Goal: Transaction & Acquisition: Register for event/course

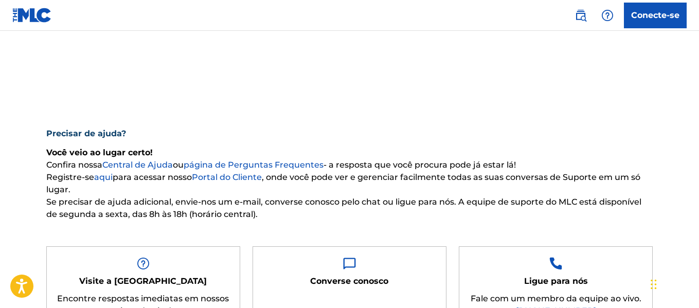
click at [29, 24] on link at bounding box center [32, 15] width 40 height 30
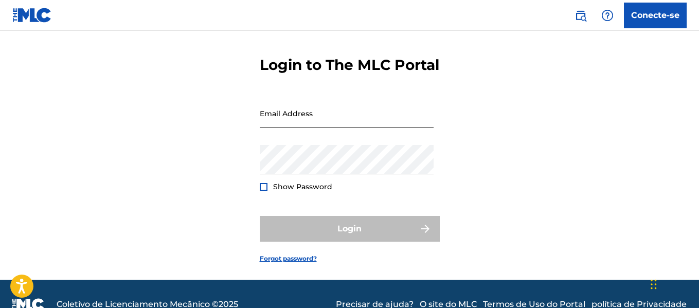
scroll to position [51, 0]
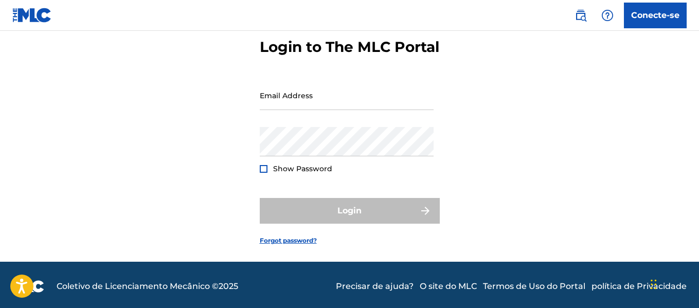
click at [264, 173] on div at bounding box center [264, 169] width 8 height 8
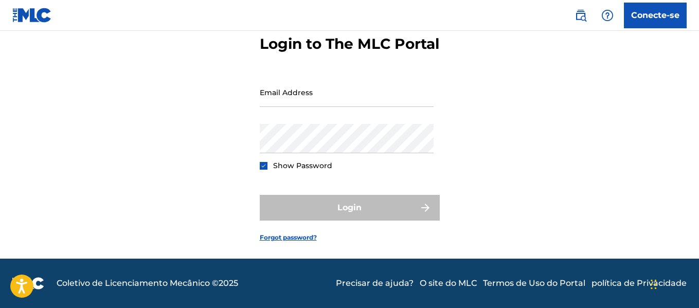
scroll to position [58, 0]
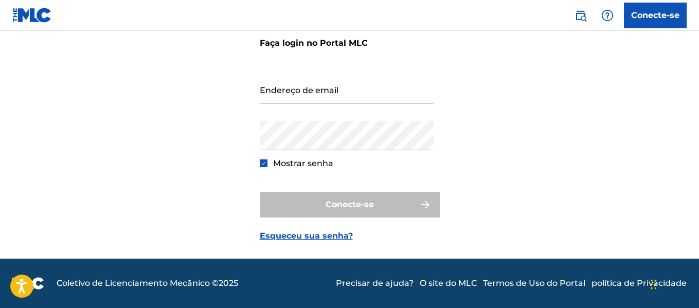
click at [19, 16] on img at bounding box center [32, 15] width 40 height 15
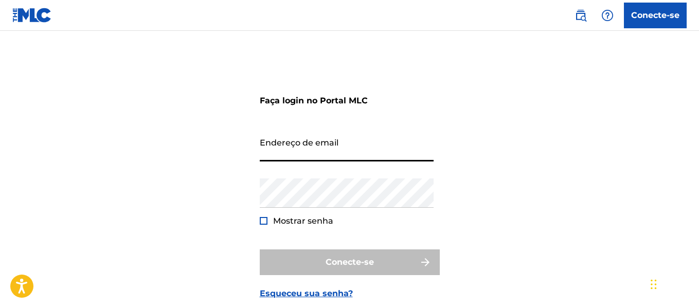
click at [312, 149] on input "Endereço de email" at bounding box center [347, 146] width 174 height 29
type input "emabuta6@gmail.com"
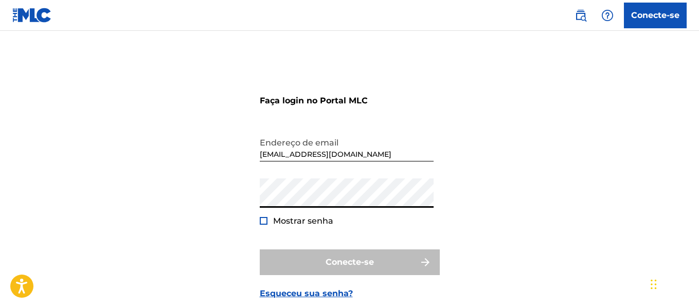
click at [255, 193] on div "Faça login no Portal MLC Endereço de email emabuta6@gmail.com Senha Mostrar sen…" at bounding box center [349, 187] width 699 height 260
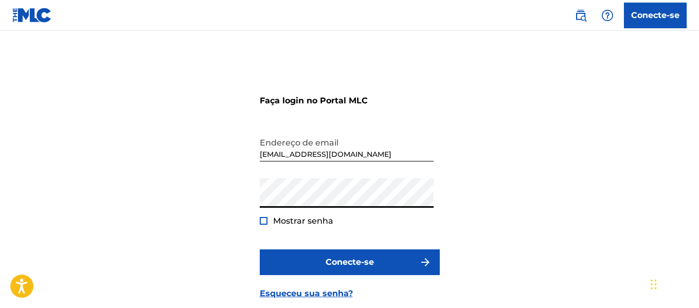
click at [268, 218] on div "Mostrar senha" at bounding box center [297, 221] width 74 height 12
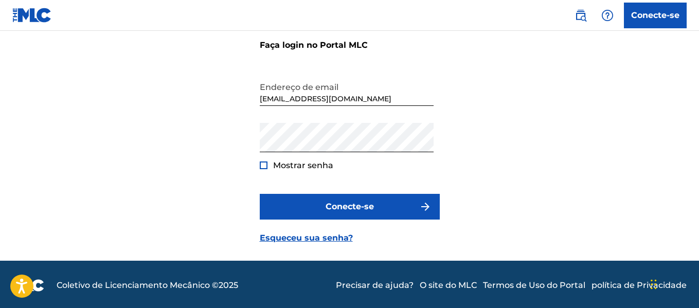
scroll to position [58, 0]
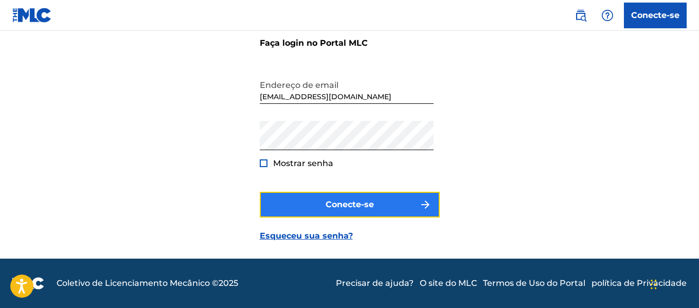
click at [361, 203] on font "Conecte-se" at bounding box center [349, 204] width 48 height 10
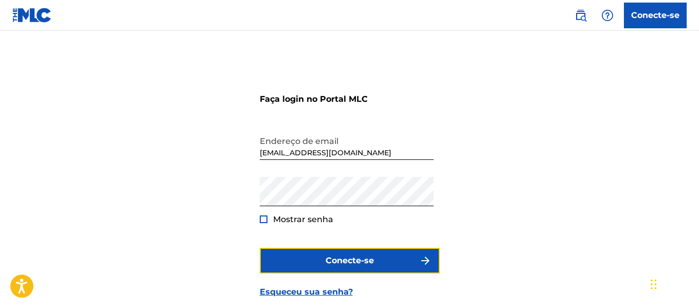
scroll to position [0, 0]
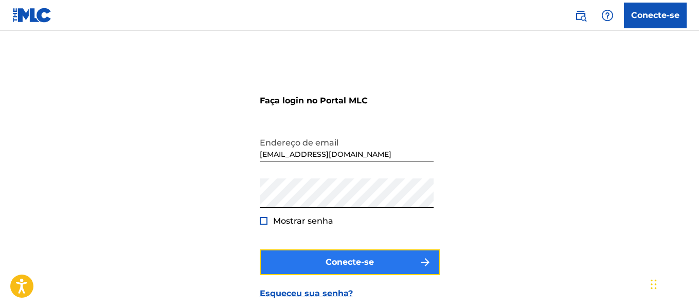
click at [348, 265] on font "Conecte-se" at bounding box center [349, 262] width 48 height 10
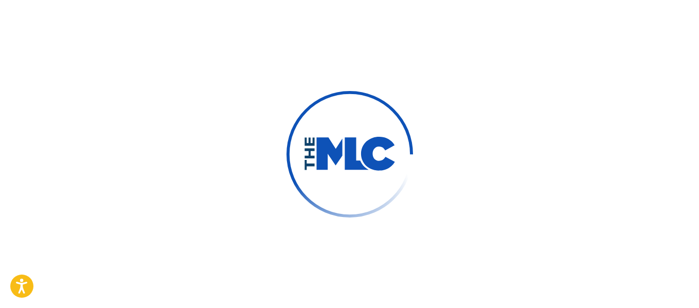
scroll to position [58, 0]
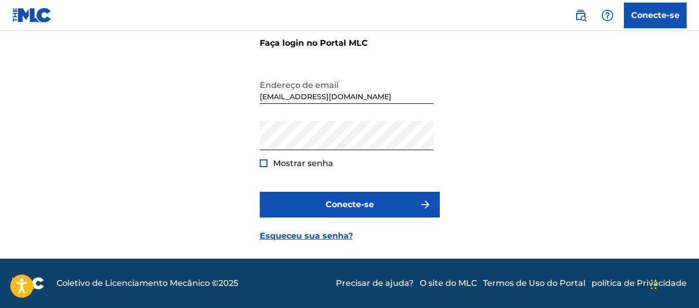
click at [449, 284] on font "O site do MLC" at bounding box center [447, 283] width 57 height 10
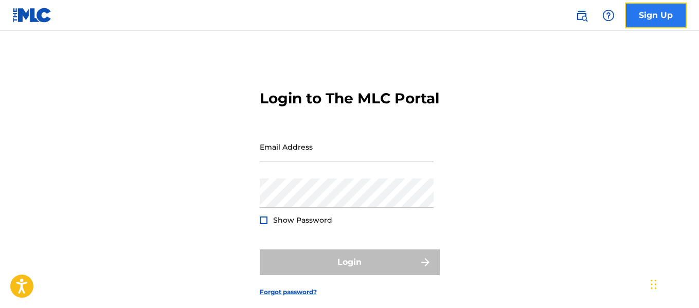
click at [647, 16] on link "Sign Up" at bounding box center [656, 16] width 62 height 26
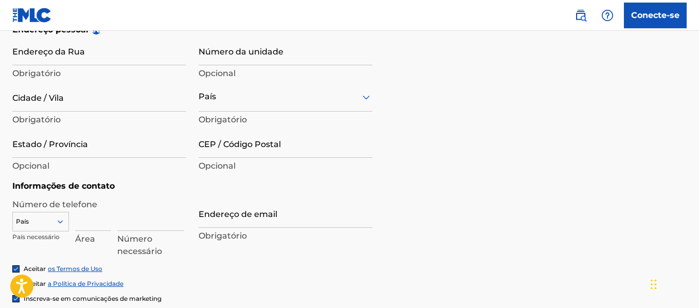
scroll to position [411, 0]
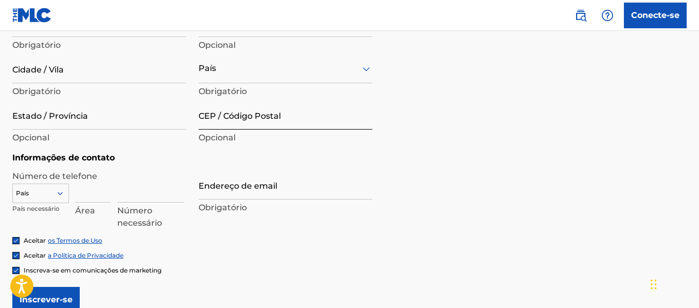
click at [212, 124] on input "CEP / Código Postal" at bounding box center [285, 114] width 174 height 29
click at [217, 143] on p "Opcional" at bounding box center [285, 138] width 174 height 12
click at [219, 138] on font "Opcional" at bounding box center [216, 138] width 37 height 10
click at [283, 68] on div at bounding box center [285, 68] width 174 height 13
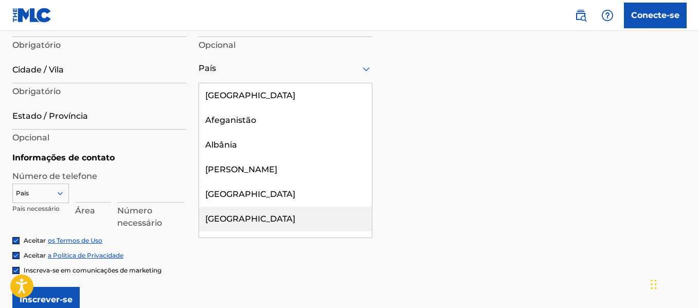
click at [237, 213] on div "Angola" at bounding box center [285, 219] width 173 height 25
type input "Sign up"
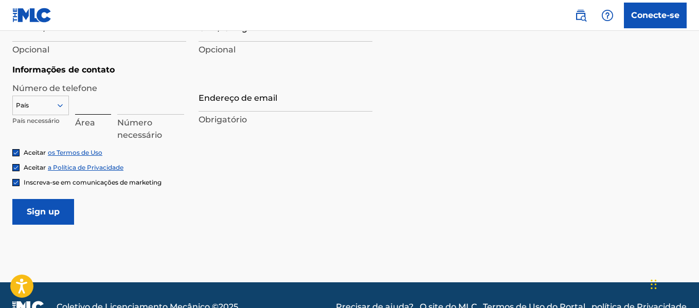
scroll to position [514, 0]
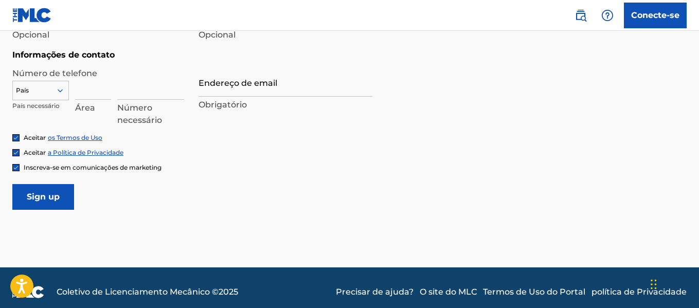
click at [67, 138] on font "os Termos de Uso" at bounding box center [75, 138] width 54 height 8
click at [85, 152] on font "a Política de Privacidade" at bounding box center [86, 153] width 76 height 8
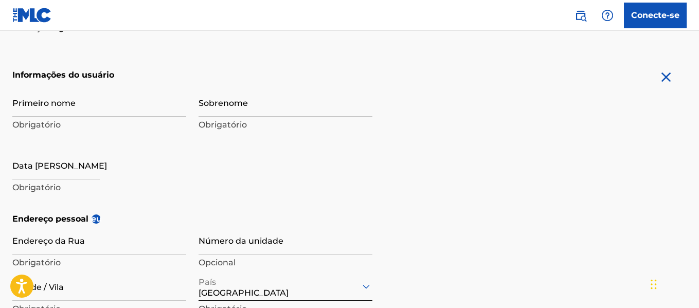
scroll to position [206, 0]
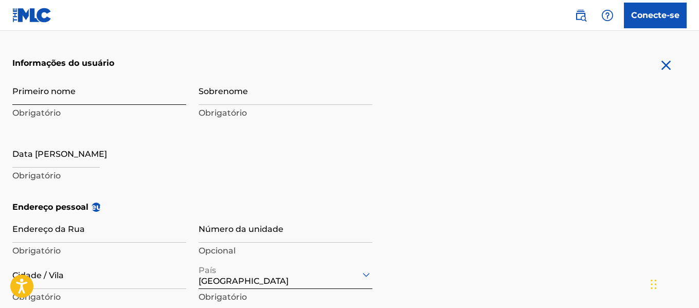
click at [90, 102] on input "Primeiro nome" at bounding box center [99, 90] width 174 height 29
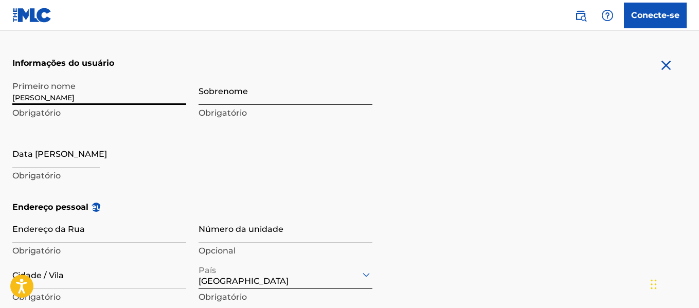
type input "Emanuel"
click at [248, 99] on input "Sobrenome" at bounding box center [285, 90] width 174 height 29
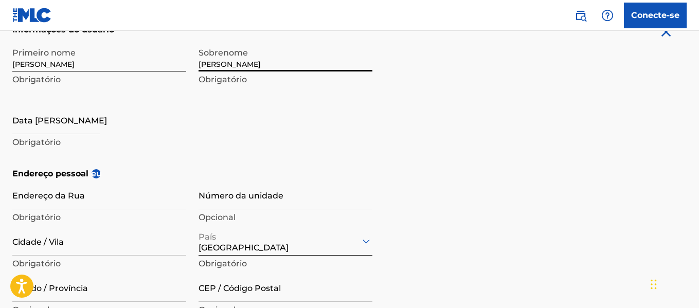
scroll to position [257, 0]
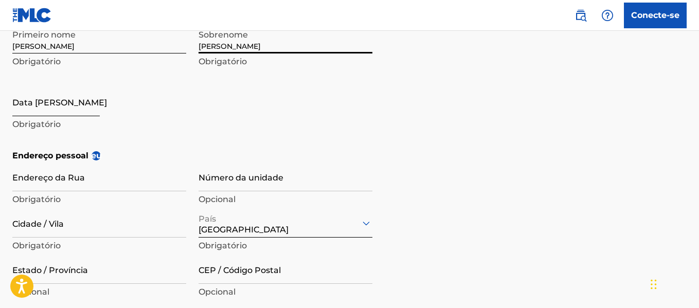
type input "Miguel Buta"
click at [49, 114] on input "text" at bounding box center [55, 101] width 87 height 29
select select "9"
select select "2025"
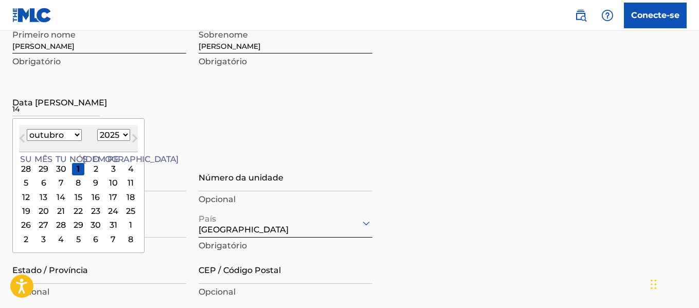
type input "14"
click at [116, 135] on select "1900 1901 1902 1903 1904 1905 1906 1907 1908 1909 1910 1911 1912 1913 1914 1915…" at bounding box center [113, 135] width 33 height 12
select select "2001"
click at [98, 129] on select "1900 1901 1902 1903 1904 1905 1906 1907 1908 1909 1910 1911 1912 1913 1914 1915…" at bounding box center [113, 135] width 33 height 12
click at [57, 134] on select "Janeiro Fevereiro Marchar abril Poderia Junho Julho Agosto Setembro outubro nov…" at bounding box center [54, 135] width 55 height 12
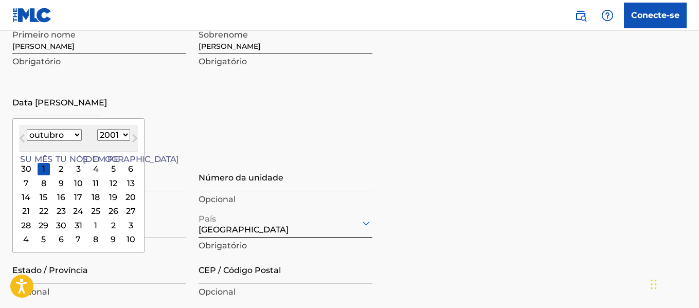
select select "7"
click at [27, 129] on select "Janeiro Fevereiro Marchar abril Poderia Junho Julho Agosto Setembro outubro nov…" at bounding box center [54, 135] width 55 height 12
click at [57, 196] on div "14" at bounding box center [61, 197] width 12 height 12
type input "August 14 2001"
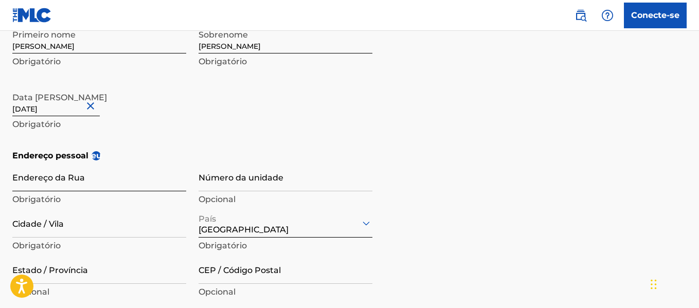
scroll to position [308, 0]
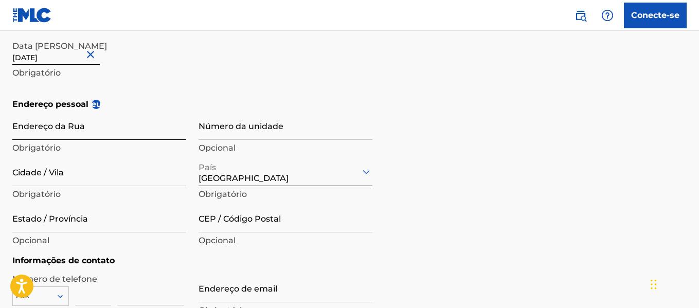
click at [93, 127] on input "Endereço da Rua" at bounding box center [99, 125] width 174 height 29
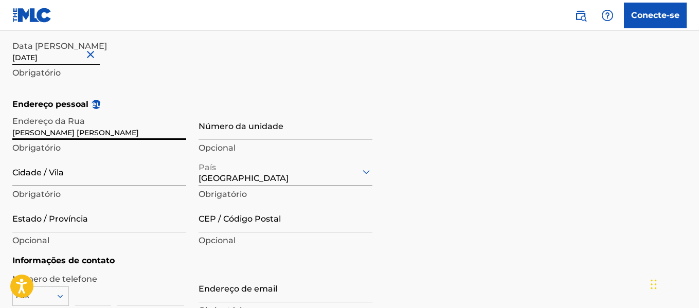
type input "Rocha Pinto"
click at [91, 171] on input "Cidade / Vila" at bounding box center [99, 171] width 174 height 29
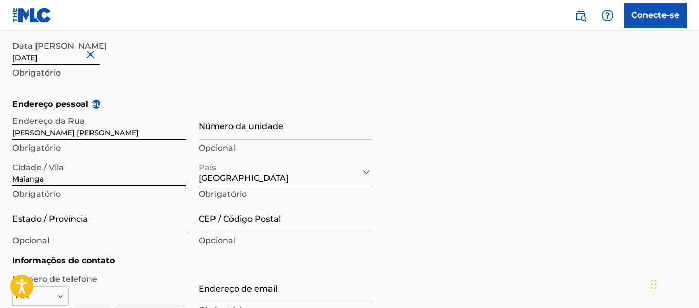
type input "Maianga"
click at [77, 229] on input "Estado / Província" at bounding box center [99, 217] width 174 height 29
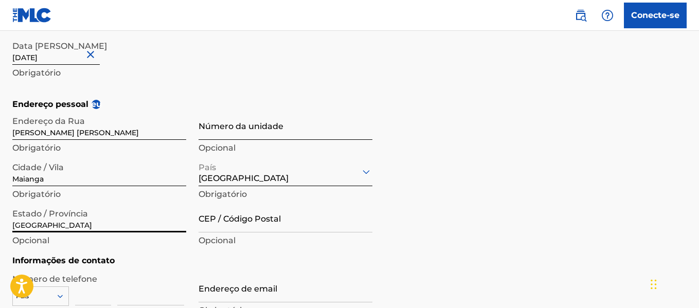
type input "Luanda"
click at [263, 132] on input "Número da unidade" at bounding box center [285, 125] width 174 height 29
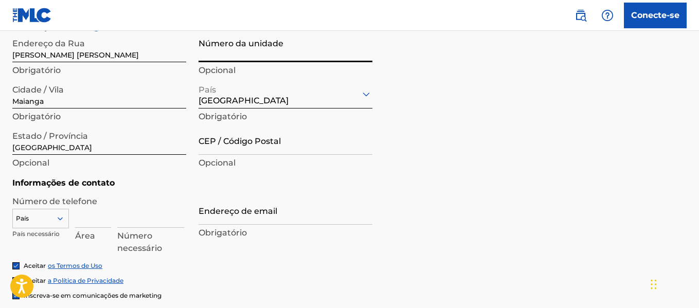
scroll to position [411, 0]
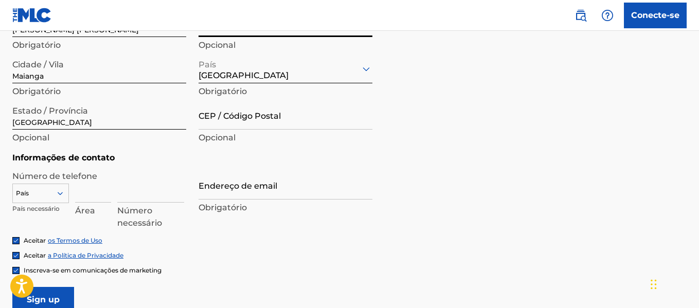
click at [52, 189] on div "País" at bounding box center [40, 191] width 57 height 15
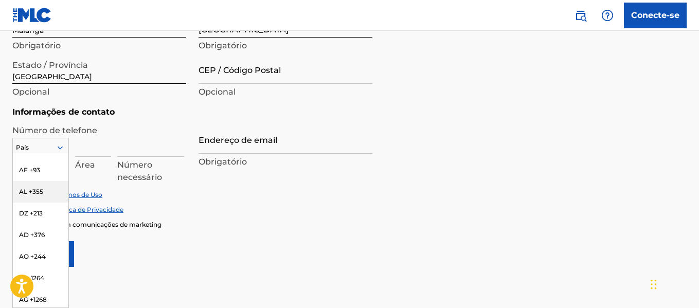
scroll to position [51, 0]
click at [38, 228] on div "AO +244" at bounding box center [41, 239] width 56 height 22
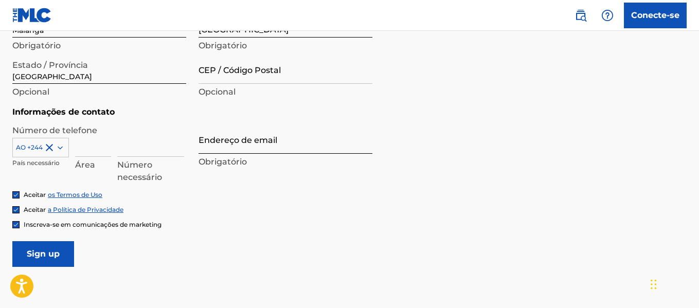
click at [234, 145] on input "Endereço de email" at bounding box center [285, 138] width 174 height 29
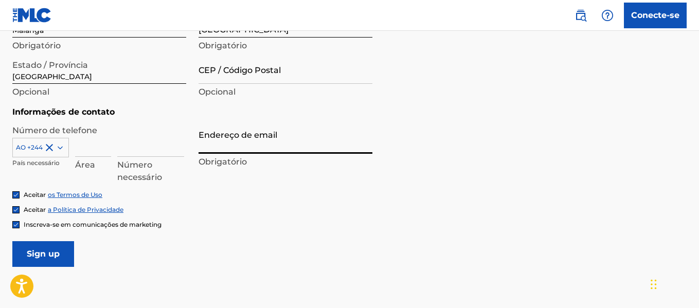
type input "emabuta6@gmai.com"
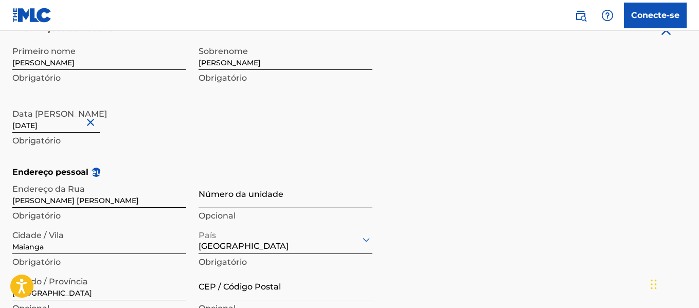
scroll to position [457, 0]
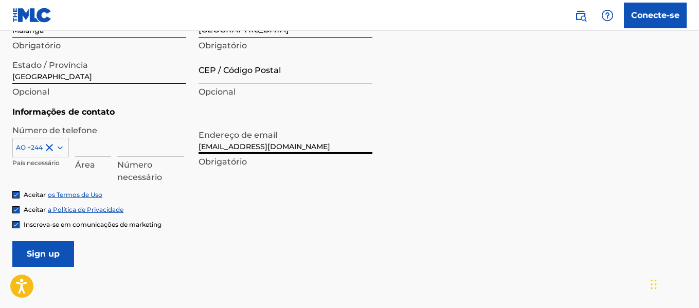
click at [15, 222] on img at bounding box center [16, 225] width 6 height 6
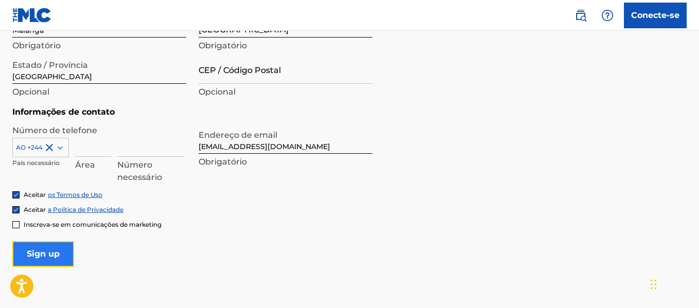
click at [36, 254] on input "Sign up" at bounding box center [43, 254] width 62 height 26
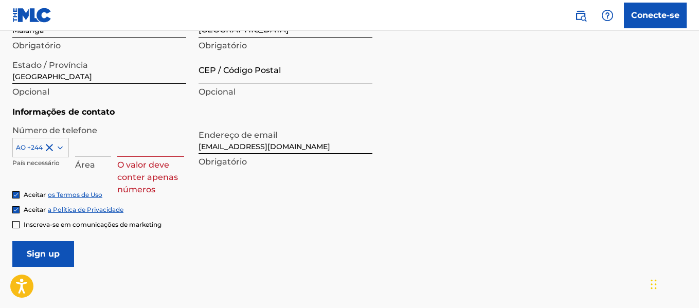
click at [233, 153] on input "emabuta6@gmai.com" at bounding box center [285, 138] width 174 height 29
click at [91, 152] on input at bounding box center [93, 141] width 36 height 29
click at [132, 141] on input at bounding box center [150, 141] width 67 height 29
click at [279, 139] on input "emabuta6@gmai.com" at bounding box center [285, 138] width 174 height 29
click at [153, 148] on input at bounding box center [150, 141] width 67 height 29
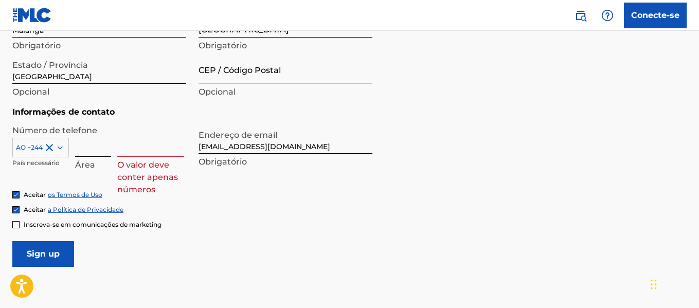
click at [85, 149] on input at bounding box center [93, 141] width 36 height 29
type input "A"
click at [141, 150] on input at bounding box center [150, 141] width 67 height 29
type input "D"
type input "8"
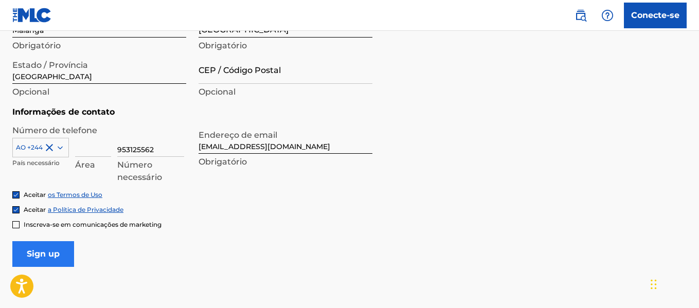
type input "953125562"
click at [39, 256] on input "Sign up" at bounding box center [43, 254] width 62 height 26
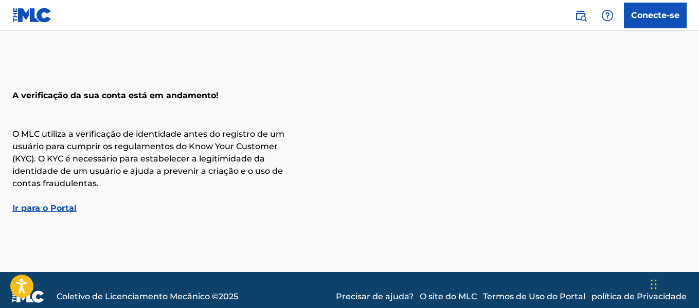
scroll to position [39, 0]
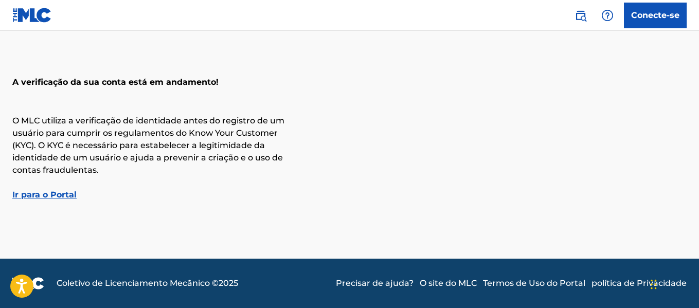
click at [38, 198] on font "Ir para o Portal" at bounding box center [44, 195] width 64 height 10
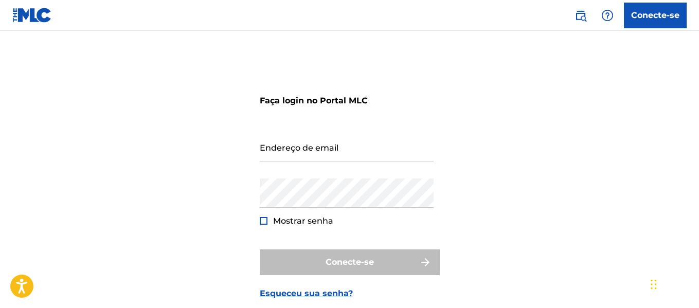
click at [307, 170] on div "Endereço de email" at bounding box center [347, 155] width 174 height 46
click at [308, 150] on input "Endereço de email" at bounding box center [347, 146] width 174 height 29
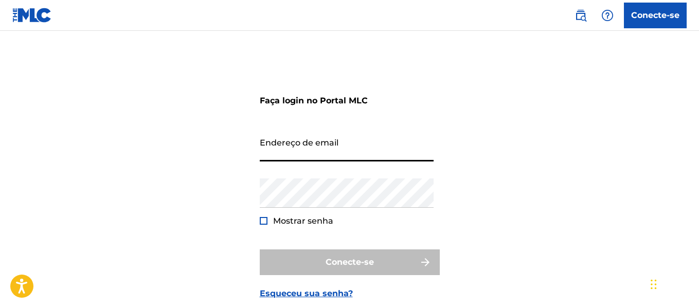
type input "emabuta6@gmai.com"
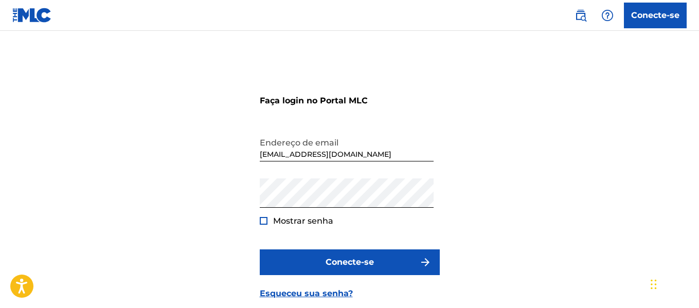
click at [265, 222] on div at bounding box center [264, 221] width 8 height 8
click at [272, 218] on div "Mostrar senha" at bounding box center [297, 221] width 74 height 12
click at [265, 219] on img at bounding box center [264, 221] width 6 height 6
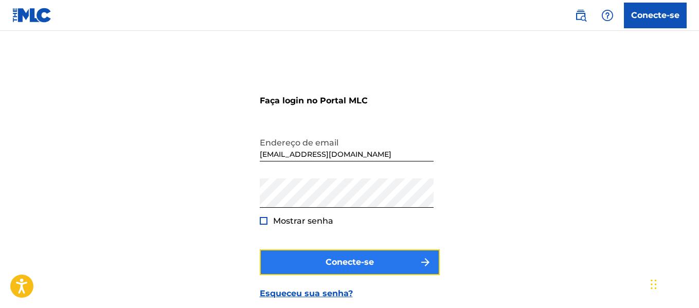
click at [287, 268] on button "Conecte-se" at bounding box center [350, 262] width 180 height 26
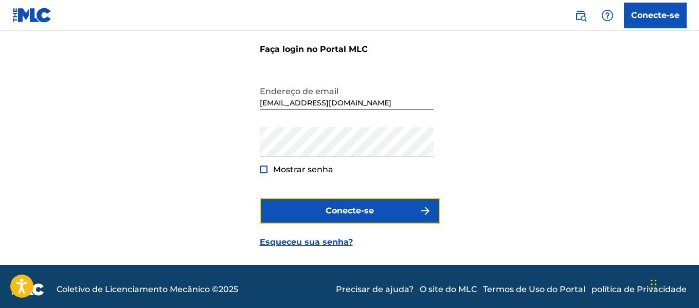
scroll to position [58, 0]
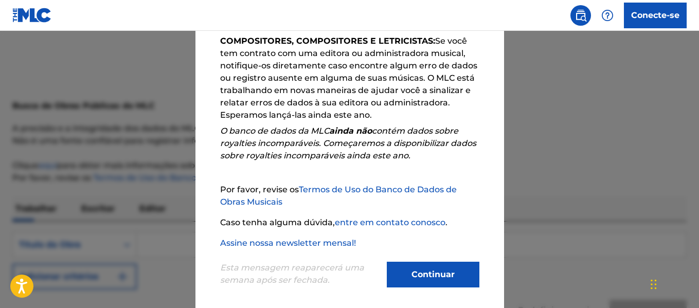
scroll to position [181, 0]
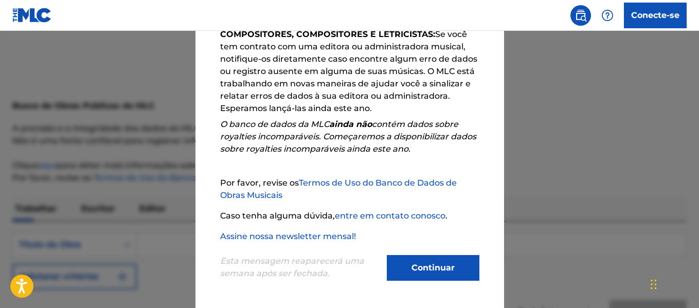
click at [356, 178] on font "Termos de Uso do Banco de Dados de Obras Musicais" at bounding box center [338, 189] width 236 height 22
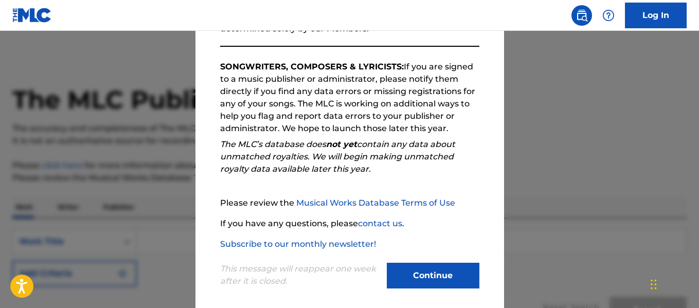
scroll to position [162, 0]
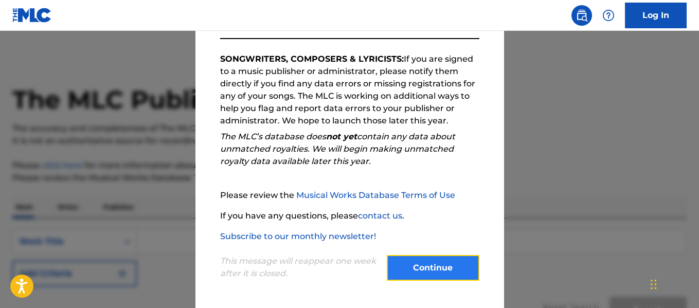
click at [414, 269] on button "Continue" at bounding box center [433, 268] width 93 height 26
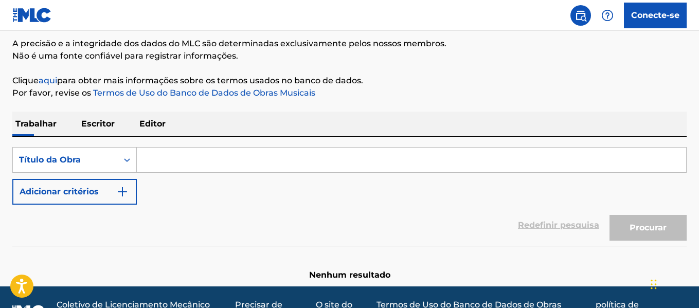
scroll to position [103, 0]
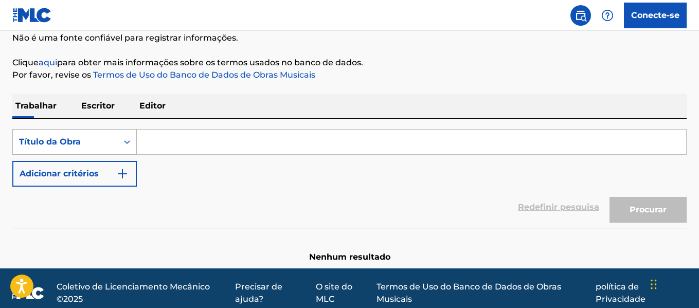
click at [121, 142] on div "Formulário de Pesquisa" at bounding box center [127, 142] width 19 height 19
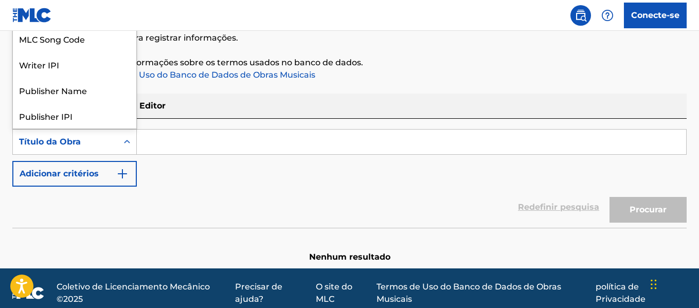
scroll to position [51, 0]
click at [121, 142] on div "Formulário de Pesquisa" at bounding box center [127, 142] width 19 height 19
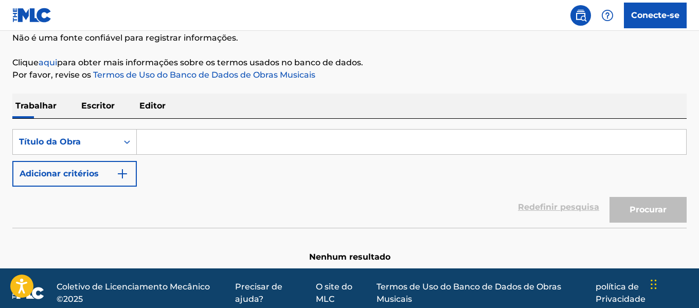
click at [173, 150] on input "Formulário de Pesquisa" at bounding box center [411, 142] width 549 height 25
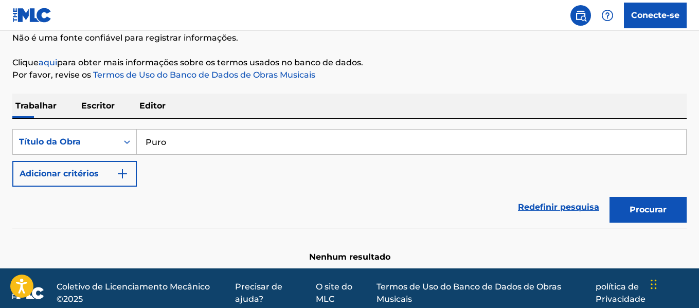
type input "Puro"
click at [94, 110] on font "Escritor" at bounding box center [97, 106] width 33 height 10
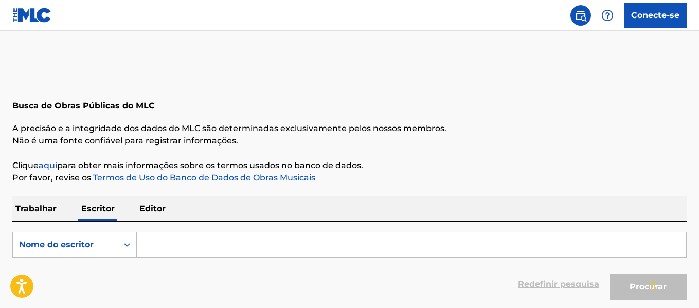
scroll to position [51, 0]
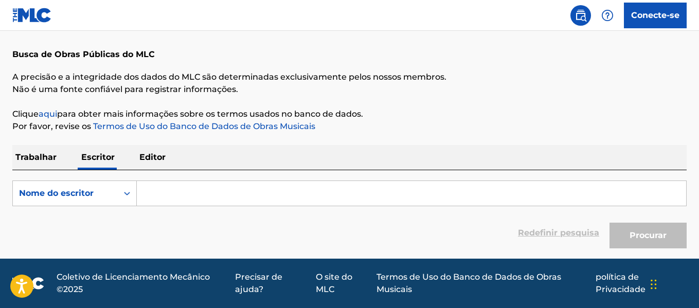
click at [152, 150] on p "Editor" at bounding box center [152, 157] width 32 height 25
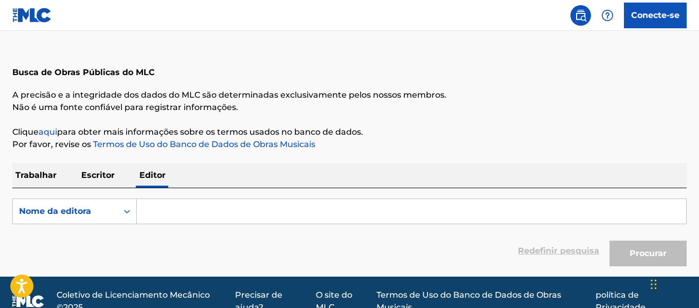
scroll to position [51, 0]
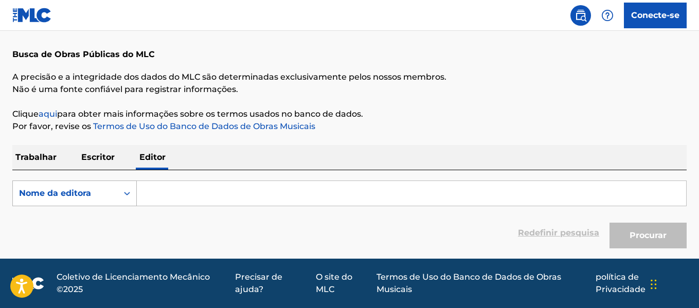
click at [83, 197] on font "Nome da editora" at bounding box center [55, 193] width 72 height 10
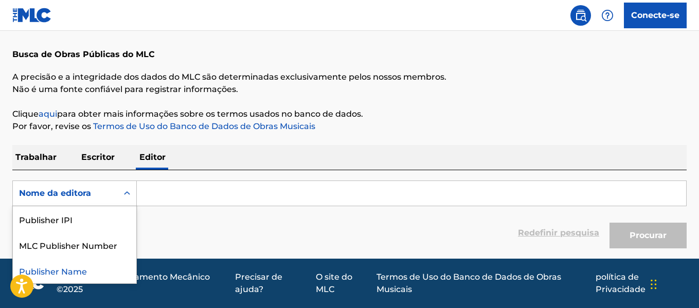
drag, startPoint x: 86, startPoint y: 195, endPoint x: 73, endPoint y: 187, distance: 15.3
click at [86, 194] on font "Nome da editora" at bounding box center [55, 193] width 72 height 10
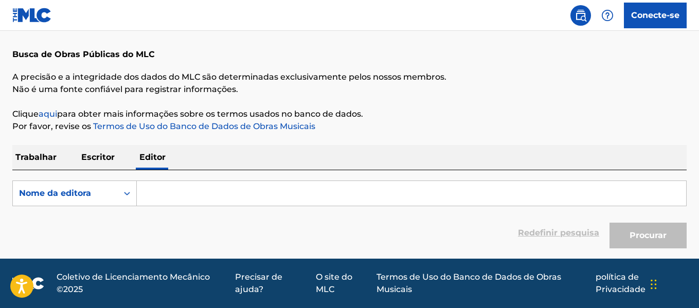
click at [42, 160] on font "Trabalhar" at bounding box center [35, 157] width 41 height 10
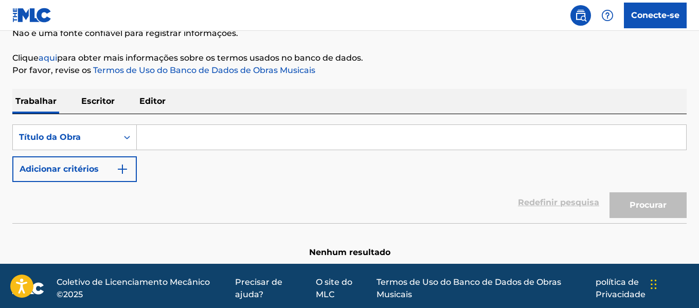
scroll to position [113, 0]
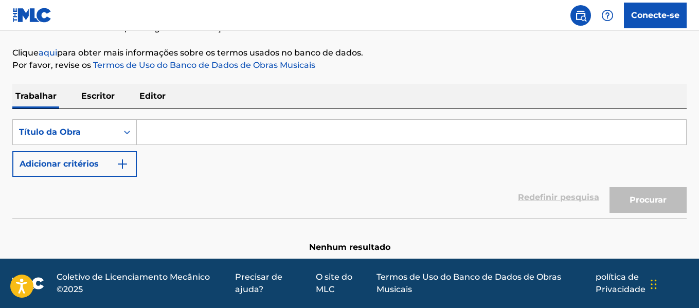
click at [164, 137] on input "Formulário de Pesquisa" at bounding box center [411, 132] width 549 height 25
type input "Puro"
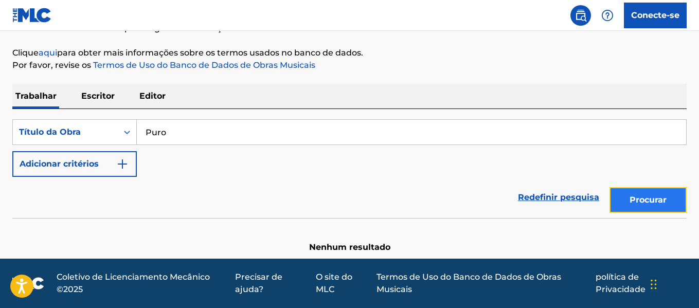
click at [639, 202] on font "Procurar" at bounding box center [647, 200] width 37 height 10
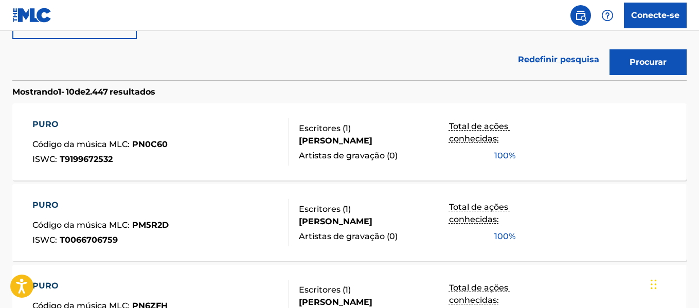
scroll to position [134, 0]
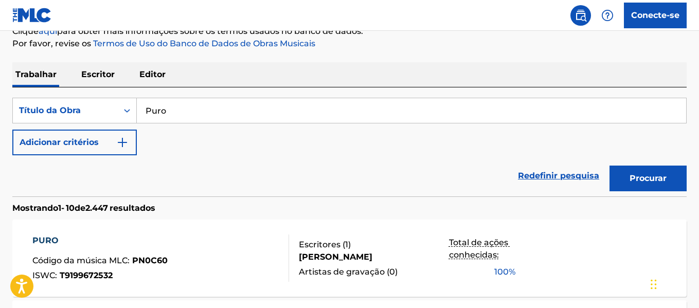
click at [112, 79] on p "Escritor" at bounding box center [98, 74] width 40 height 25
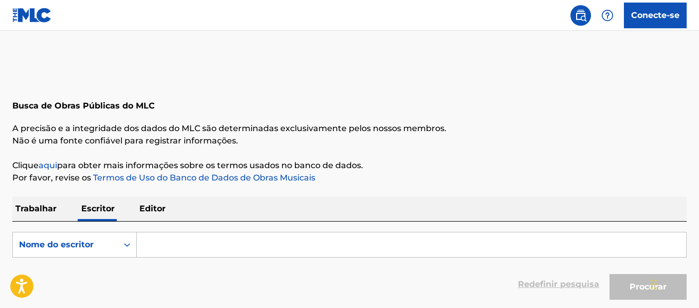
scroll to position [51, 0]
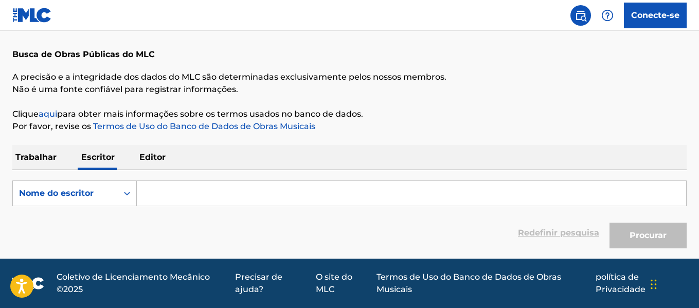
click at [51, 159] on font "Trabalhar" at bounding box center [35, 157] width 41 height 10
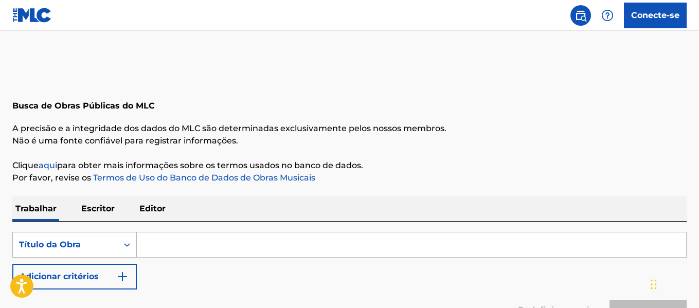
click at [121, 245] on div "Formulário de Pesquisa" at bounding box center [127, 244] width 19 height 19
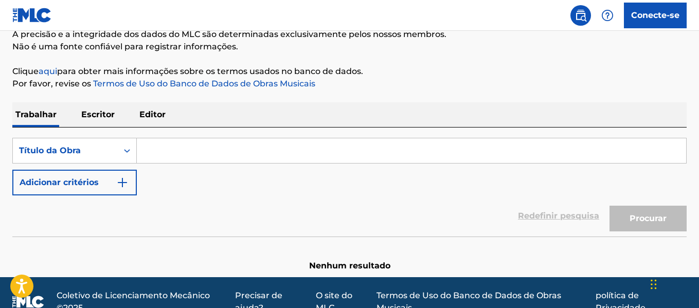
scroll to position [103, 0]
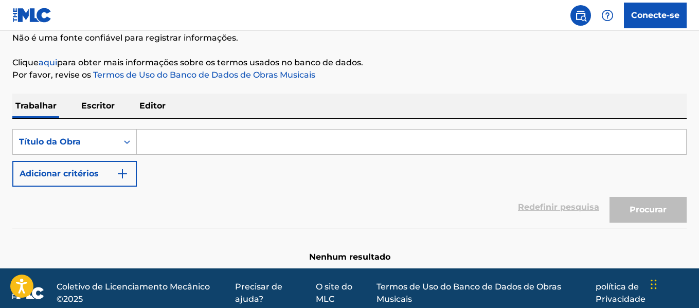
click at [159, 109] on font "Editor" at bounding box center [152, 106] width 26 height 10
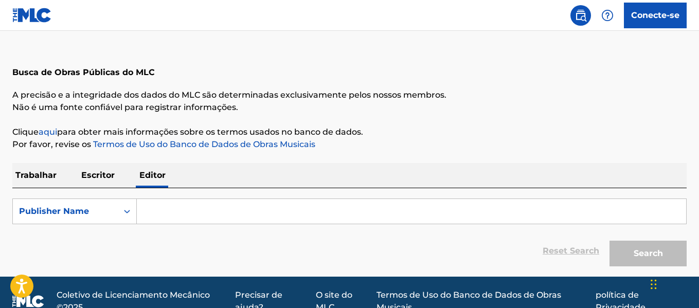
scroll to position [51, 0]
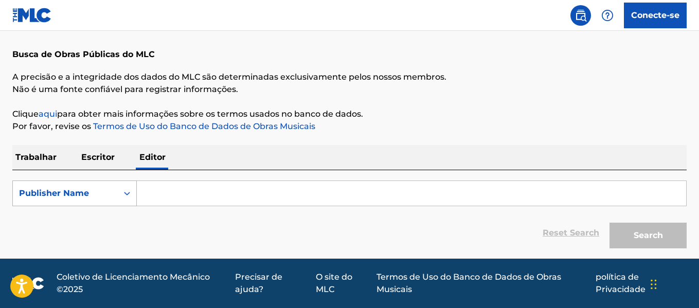
click at [119, 196] on div "Search Form" at bounding box center [127, 193] width 19 height 19
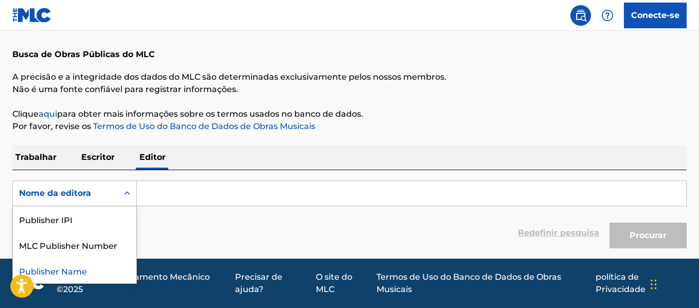
click at [154, 197] on input "Formulário de Pesquisa" at bounding box center [411, 193] width 549 height 25
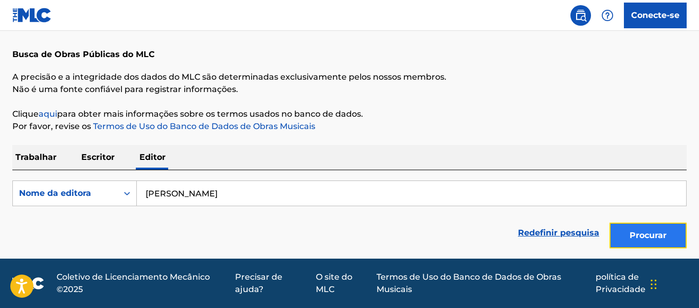
click at [668, 227] on button "Procurar" at bounding box center [647, 236] width 77 height 26
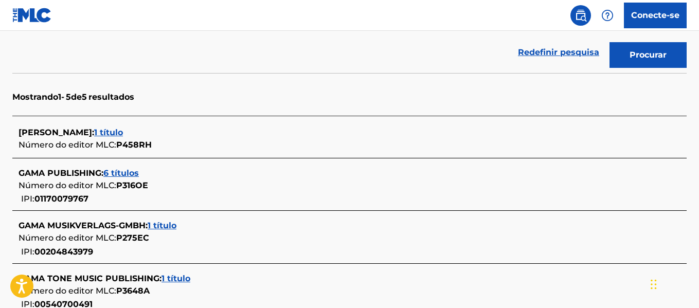
scroll to position [207, 0]
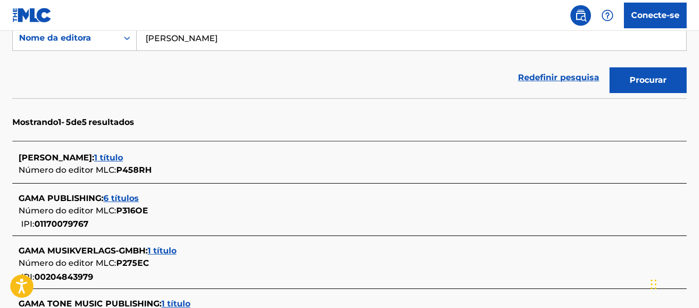
drag, startPoint x: 213, startPoint y: 39, endPoint x: 119, endPoint y: 29, distance: 94.1
click at [119, 29] on div "Conecte-se Busca de Obras Públicas do MLC A precisão e a integridade dos dados …" at bounding box center [349, 153] width 699 height 720
click at [609, 67] on button "Procurar" at bounding box center [647, 80] width 77 height 26
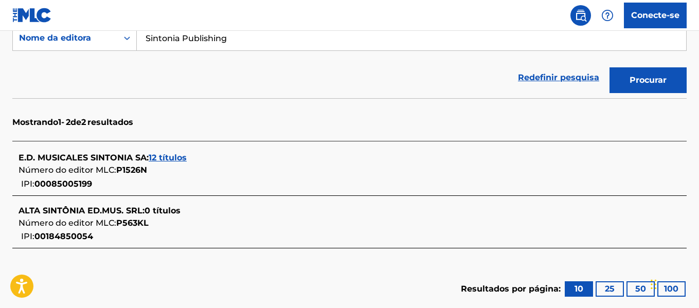
click at [609, 67] on button "Procurar" at bounding box center [647, 80] width 77 height 26
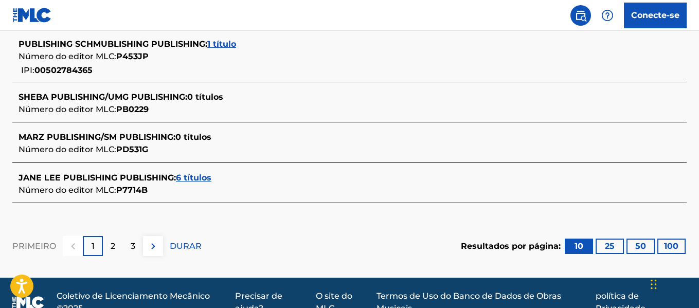
scroll to position [618, 0]
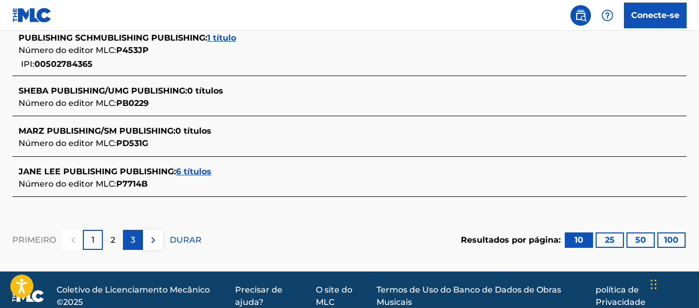
click at [128, 242] on div "3" at bounding box center [133, 240] width 20 height 20
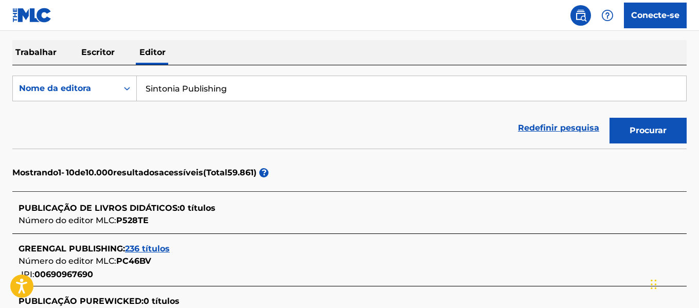
scroll to position [92, 0]
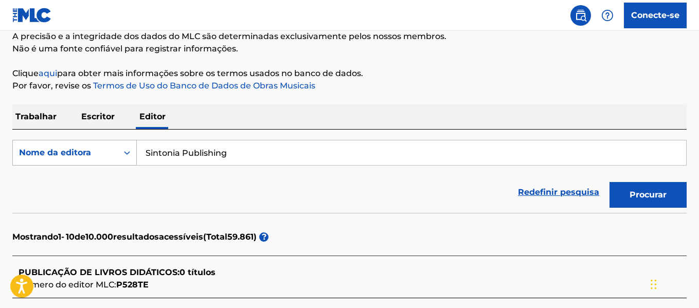
drag, startPoint x: 240, startPoint y: 155, endPoint x: 95, endPoint y: 142, distance: 145.5
click at [95, 142] on div "PesquisarComCritério4b1c85d-8368-4f66-9f98-9da010960949 Nome da editora Sintoni…" at bounding box center [349, 153] width 674 height 26
click at [609, 182] on button "Procurar" at bounding box center [647, 195] width 77 height 26
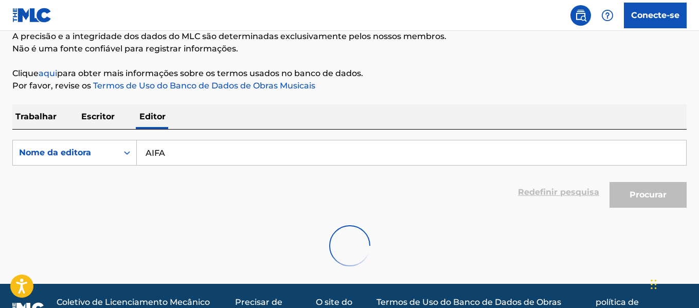
scroll to position [51, 0]
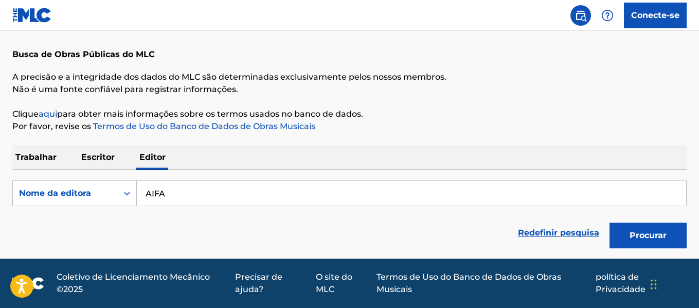
drag, startPoint x: 186, startPoint y: 196, endPoint x: 151, endPoint y: 196, distance: 34.4
click at [151, 196] on input "AIFA" at bounding box center [411, 193] width 549 height 25
click at [609, 223] on button "Procurar" at bounding box center [647, 236] width 77 height 26
drag, startPoint x: 193, startPoint y: 190, endPoint x: 139, endPoint y: 193, distance: 53.5
click at [139, 193] on input "Aifa" at bounding box center [411, 193] width 549 height 25
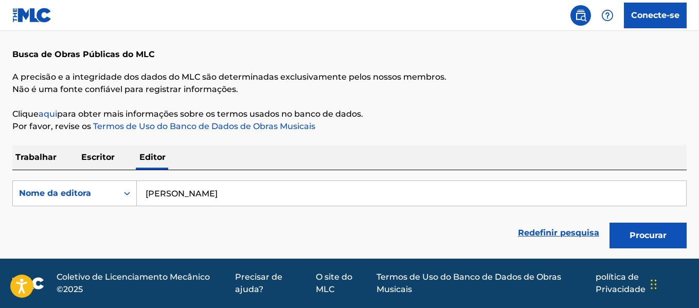
click at [609, 223] on button "Procurar" at bounding box center [647, 236] width 77 height 26
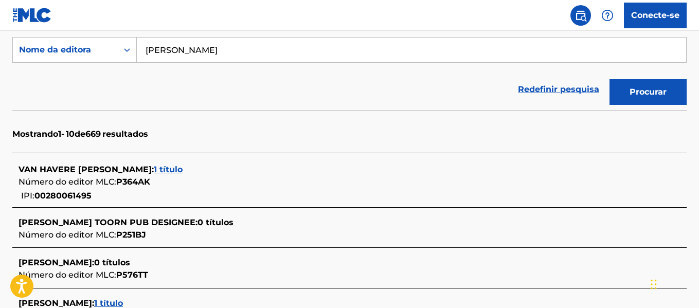
scroll to position [0, 0]
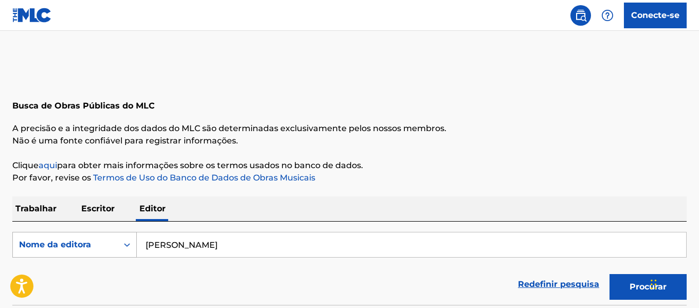
drag, startPoint x: 204, startPoint y: 242, endPoint x: 123, endPoint y: 246, distance: 80.8
click at [122, 245] on div "PesquisarComCritério4b1c85d-8368-4f66-9f98-9da010960949 Nome da editora Jan Van" at bounding box center [349, 245] width 674 height 26
type input "DownTown"
click at [609, 274] on button "Procurar" at bounding box center [647, 287] width 77 height 26
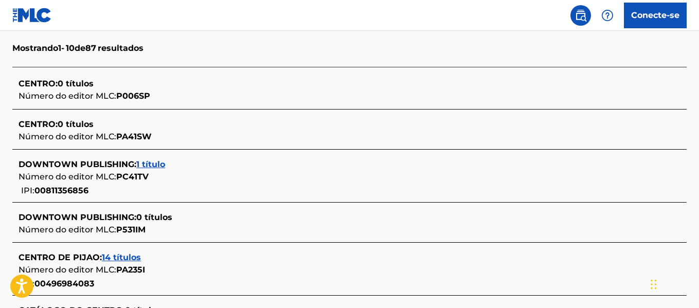
scroll to position [271, 0]
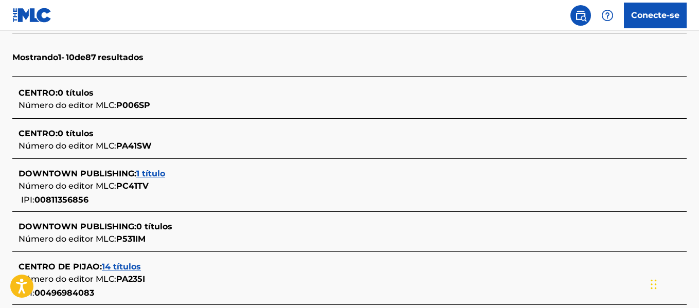
click at [152, 176] on font "1 título" at bounding box center [150, 174] width 29 height 10
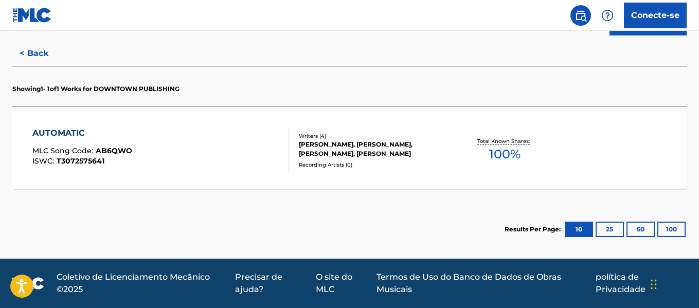
scroll to position [267, 0]
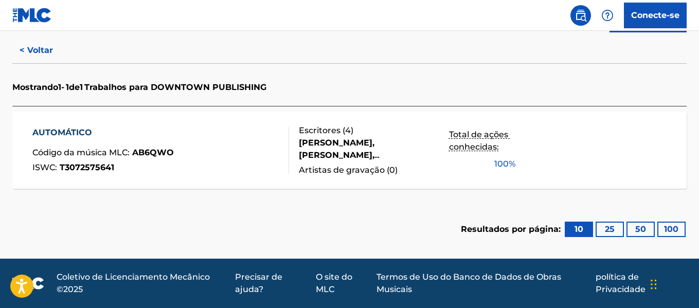
click at [334, 136] on div "Escritores ( 4 )" at bounding box center [374, 130] width 150 height 12
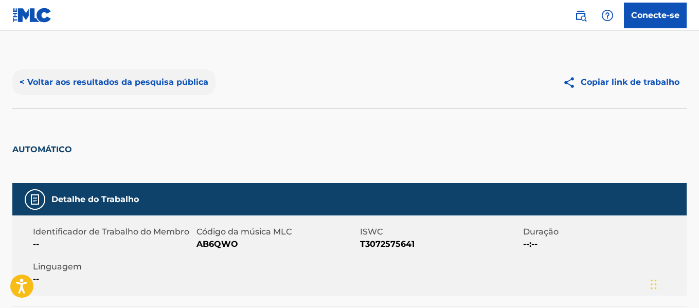
click at [80, 81] on font "< Voltar aos resultados da pesquisa pública" at bounding box center [114, 82] width 189 height 10
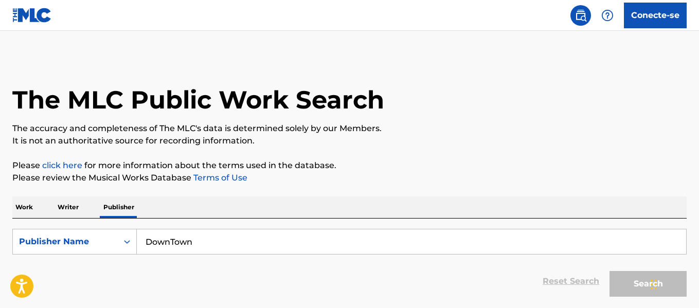
scroll to position [80, 0]
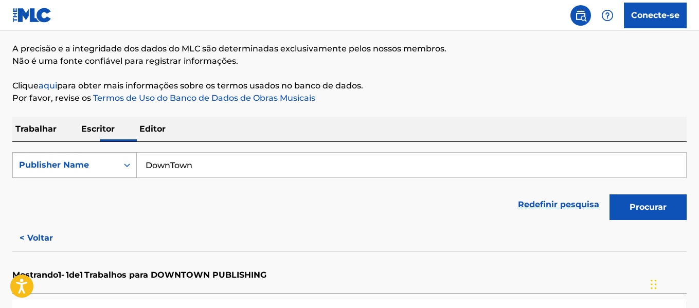
drag, startPoint x: 215, startPoint y: 164, endPoint x: 102, endPoint y: 160, distance: 113.2
click at [102, 160] on div "SearchWithCriteriad4b1c85d-8368-4f66-9f98-9da010960949 Publisher Name DownTown" at bounding box center [349, 165] width 674 height 26
click at [609, 194] on button "Procurar" at bounding box center [647, 207] width 77 height 26
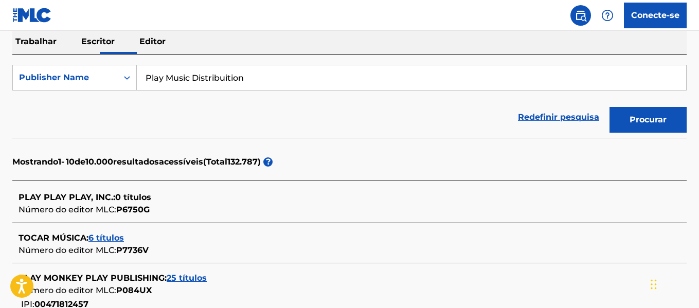
scroll to position [131, 0]
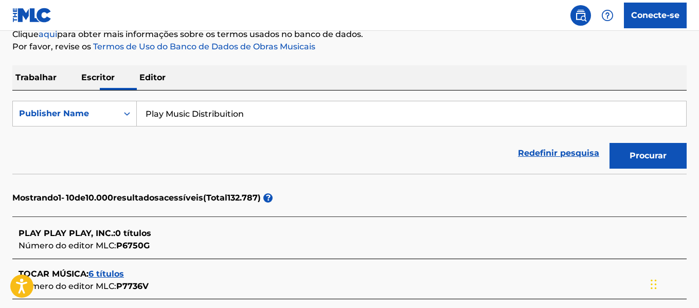
drag, startPoint x: 255, startPoint y: 117, endPoint x: 189, endPoint y: 118, distance: 66.8
click at [189, 118] on input "Play Music Distribuition" at bounding box center [411, 113] width 549 height 25
click at [609, 143] on button "Procurar" at bounding box center [647, 156] width 77 height 26
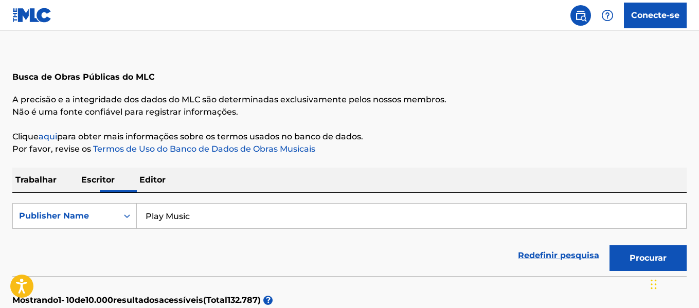
scroll to position [28, 0]
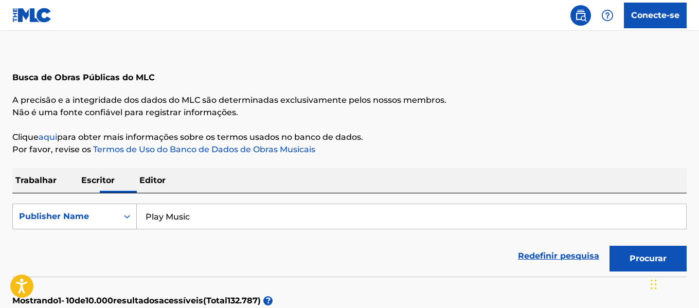
drag, startPoint x: 173, startPoint y: 217, endPoint x: 133, endPoint y: 216, distance: 40.1
click at [133, 216] on div "SearchWithCriteriad4b1c85d-8368-4f66-9f98-9da010960949 Publisher Name Play Music" at bounding box center [349, 217] width 674 height 26
click at [609, 246] on button "Procurar" at bounding box center [647, 259] width 77 height 26
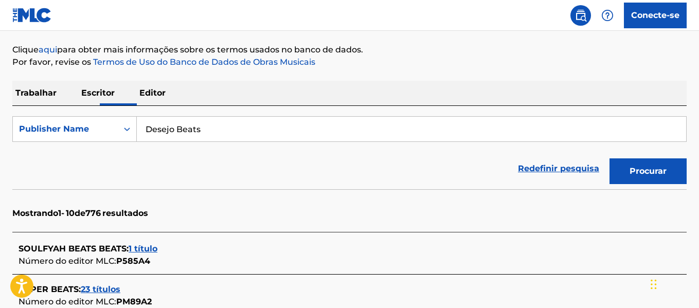
scroll to position [66, 0]
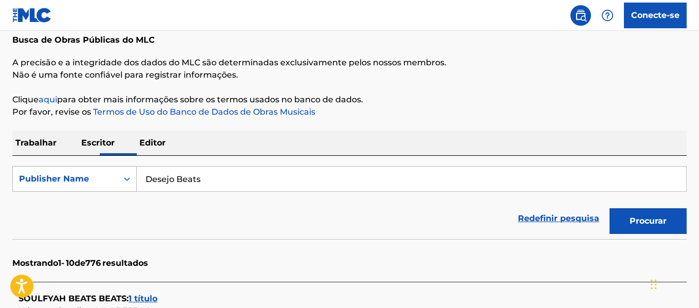
drag, startPoint x: 183, startPoint y: 181, endPoint x: 120, endPoint y: 184, distance: 63.3
click at [120, 184] on div "SearchWithCriteriad4b1c85d-8368-4f66-9f98-9da010960949 Publisher Name Desejo Be…" at bounding box center [349, 179] width 674 height 26
type input "Was Lost"
click at [609, 208] on button "Procurar" at bounding box center [647, 221] width 77 height 26
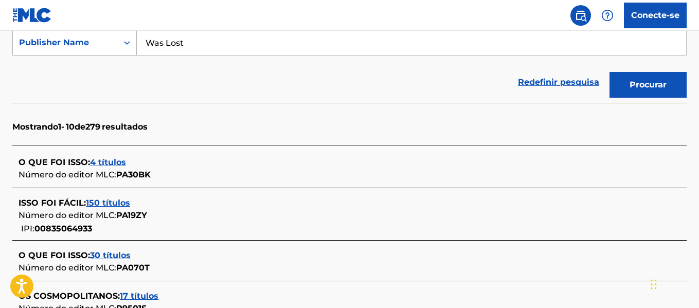
scroll to position [220, 0]
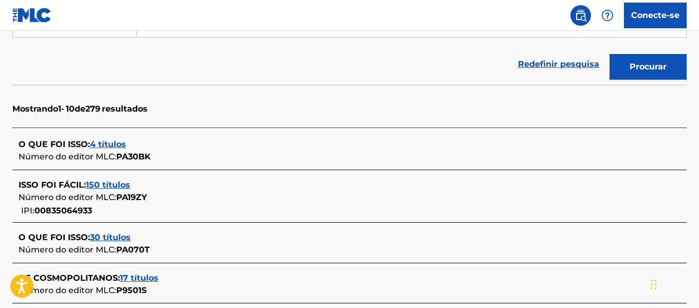
click at [69, 146] on font "O QUE FOI ISSO" at bounding box center [53, 144] width 69 height 10
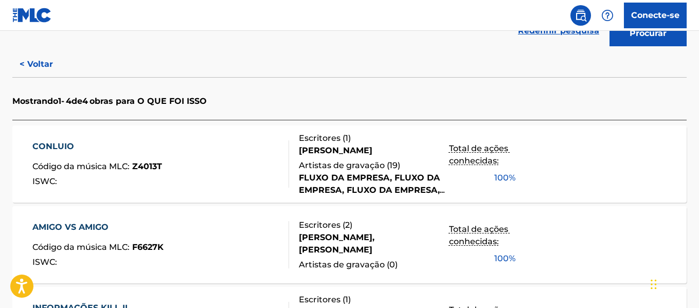
scroll to position [271, 0]
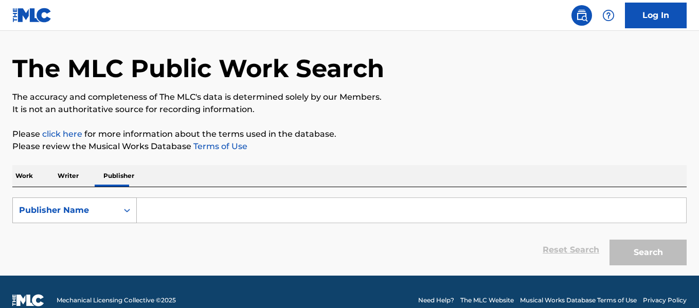
scroll to position [48, 0]
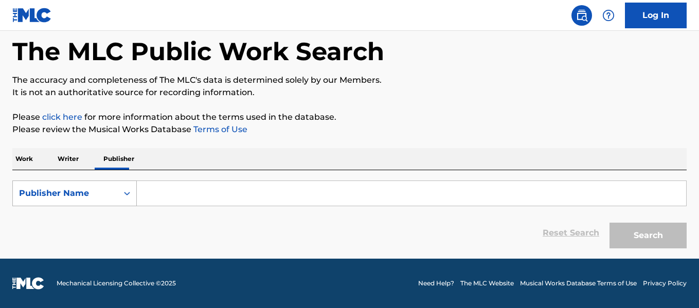
click at [89, 190] on div "Publisher Name" at bounding box center [65, 193] width 93 height 12
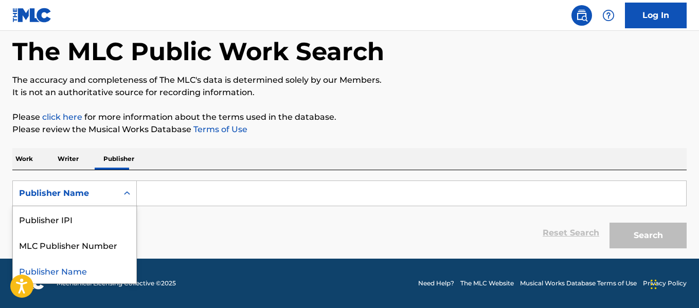
click at [68, 158] on p "Writer" at bounding box center [67, 159] width 27 height 22
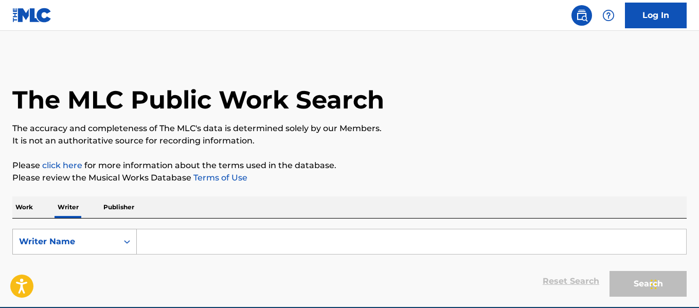
click at [89, 249] on div "Writer Name" at bounding box center [65, 242] width 105 height 20
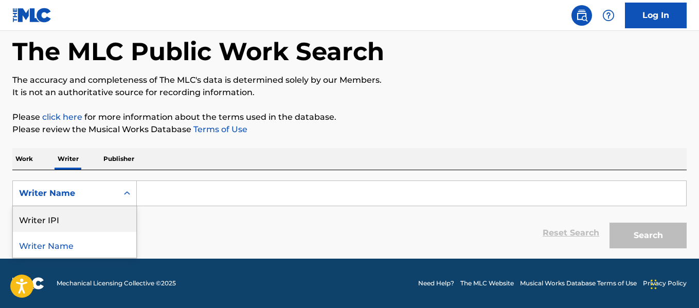
click at [31, 160] on p "Work" at bounding box center [24, 159] width 24 height 22
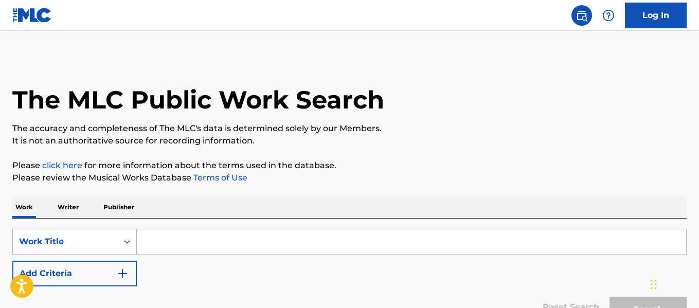
click at [96, 248] on div "Work Title" at bounding box center [65, 242] width 105 height 20
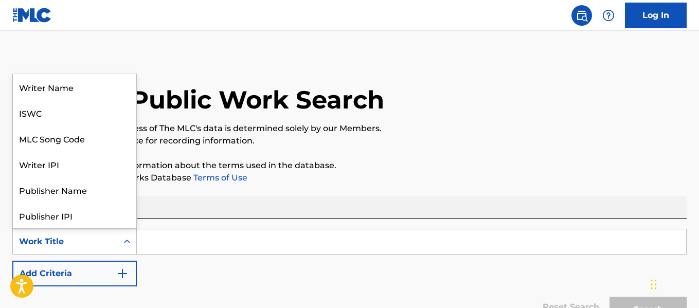
scroll to position [51, 0]
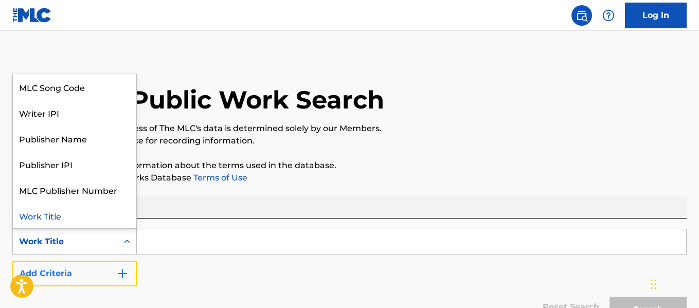
click at [90, 280] on button "Add Criteria" at bounding box center [74, 274] width 124 height 26
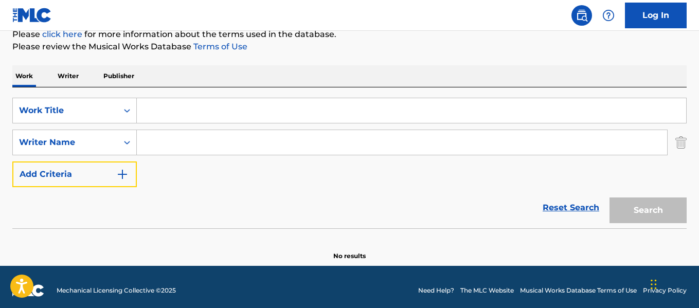
scroll to position [138, 0]
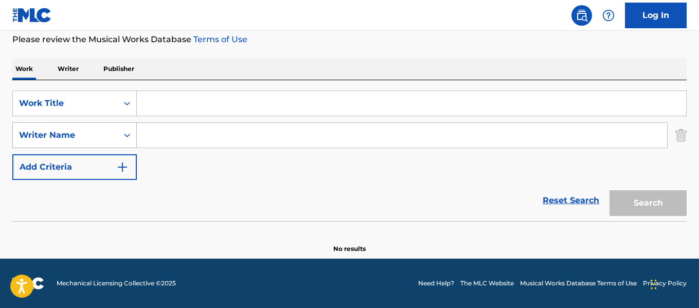
click at [112, 136] on div "Writer Name" at bounding box center [65, 135] width 105 height 20
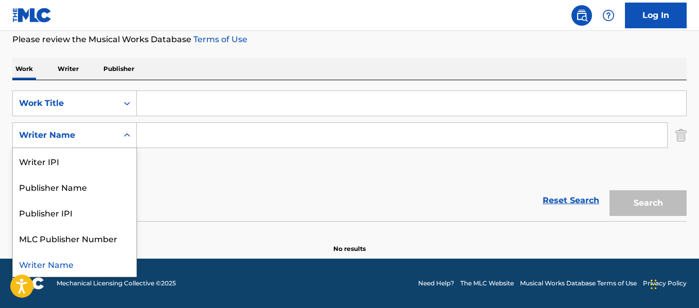
click at [112, 136] on div "Writer Name" at bounding box center [65, 135] width 105 height 20
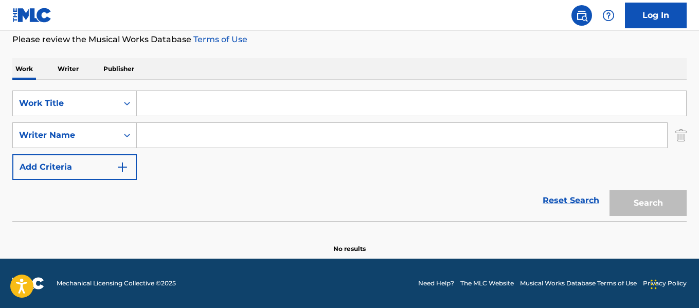
click at [175, 137] on input "Search Form" at bounding box center [402, 135] width 530 height 25
drag, startPoint x: 96, startPoint y: 137, endPoint x: 187, endPoint y: 225, distance: 127.2
click at [187, 225] on section at bounding box center [349, 224] width 674 height 6
click at [57, 71] on p "Writer" at bounding box center [67, 69] width 27 height 22
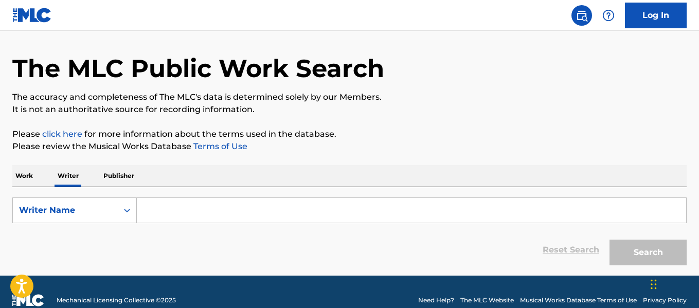
scroll to position [48, 0]
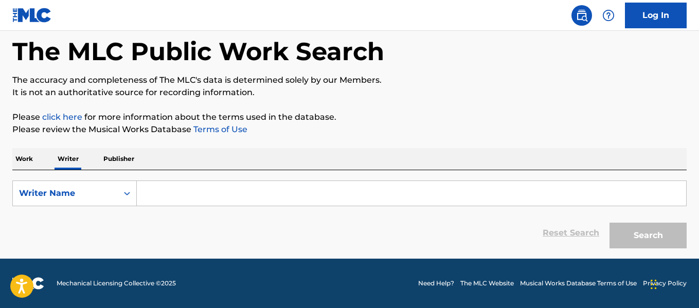
click at [119, 157] on p "Publisher" at bounding box center [118, 159] width 37 height 22
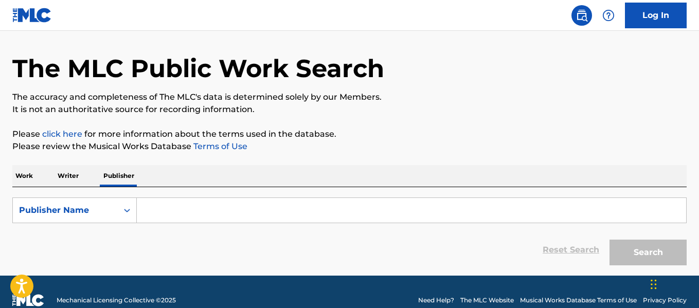
scroll to position [48, 0]
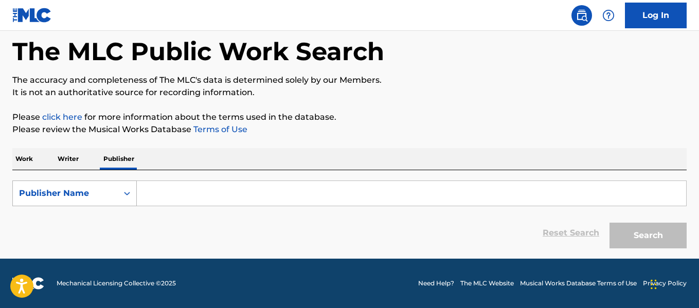
click at [110, 188] on div "Publisher Name" at bounding box center [65, 193] width 93 height 12
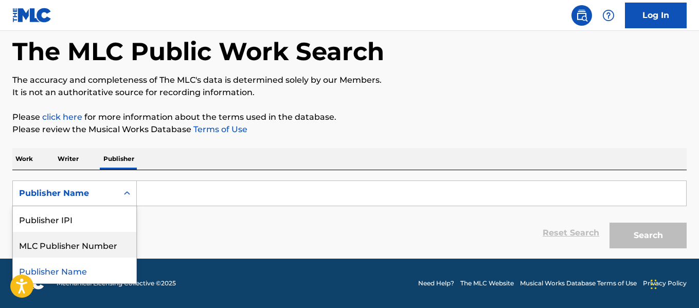
click at [101, 247] on div "MLC Publisher Number" at bounding box center [74, 245] width 123 height 26
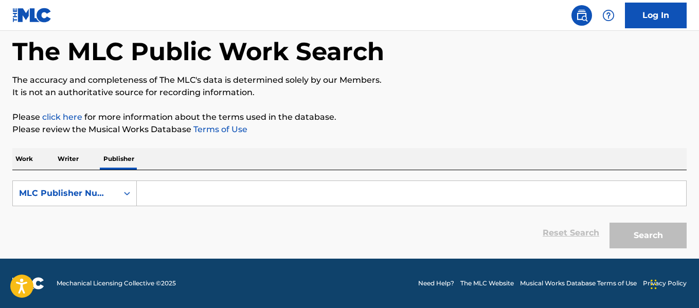
click at [164, 189] on input "Search Form" at bounding box center [411, 193] width 549 height 25
type input "[PERSON_NAME]"
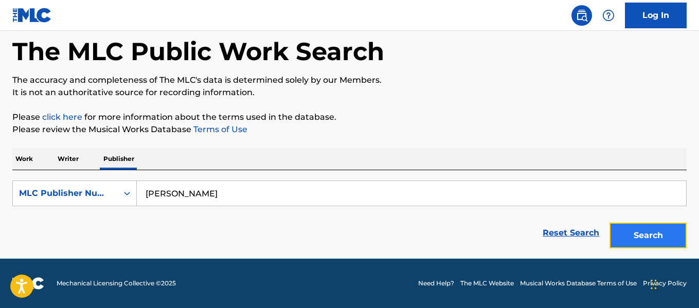
click at [648, 232] on button "Search" at bounding box center [647, 236] width 77 height 26
click at [83, 193] on div "MLC Publisher Number" at bounding box center [65, 193] width 93 height 12
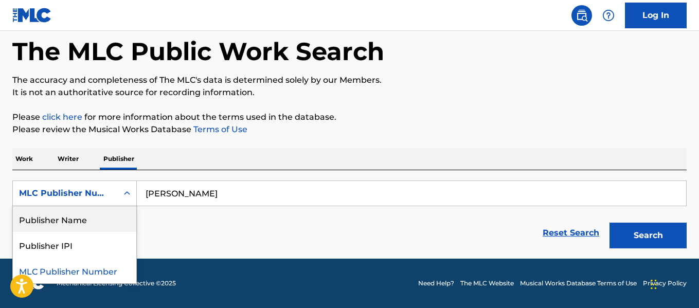
click at [84, 218] on div "Publisher Name" at bounding box center [74, 219] width 123 height 26
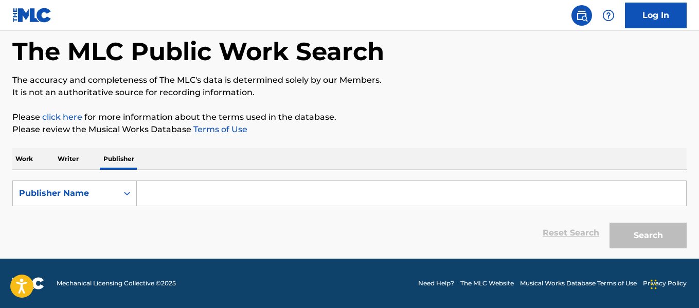
click at [25, 155] on p "Work" at bounding box center [24, 159] width 24 height 22
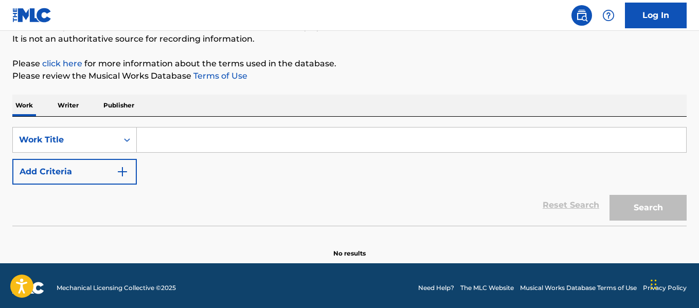
scroll to position [103, 0]
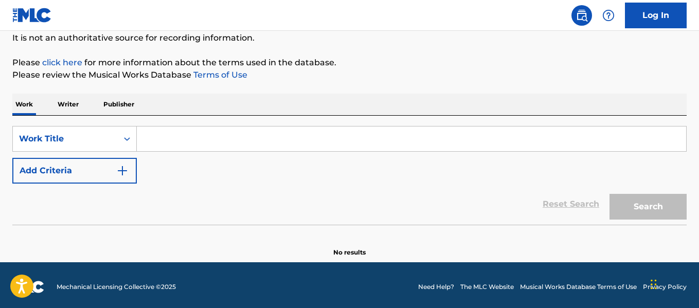
click at [174, 146] on input "Search Form" at bounding box center [411, 138] width 549 height 25
click at [119, 143] on div "Search Form" at bounding box center [127, 139] width 19 height 19
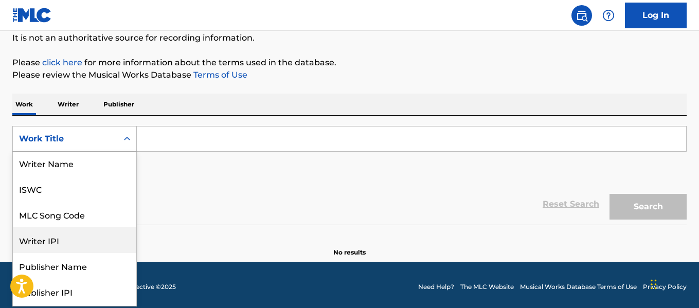
scroll to position [0, 0]
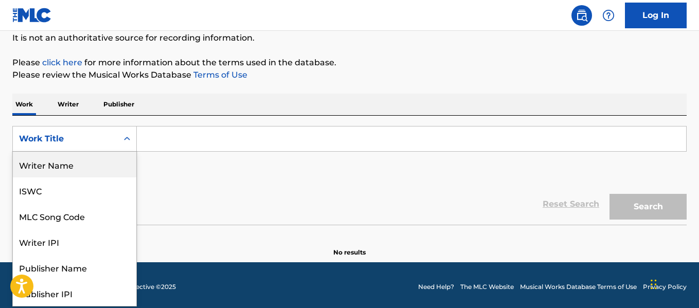
click at [160, 141] on input "Search Form" at bounding box center [411, 138] width 549 height 25
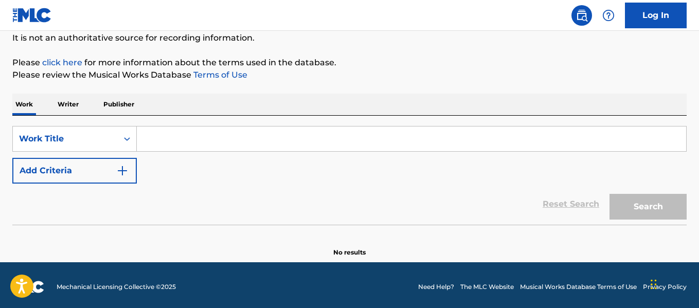
type input "[PERSON_NAME]"
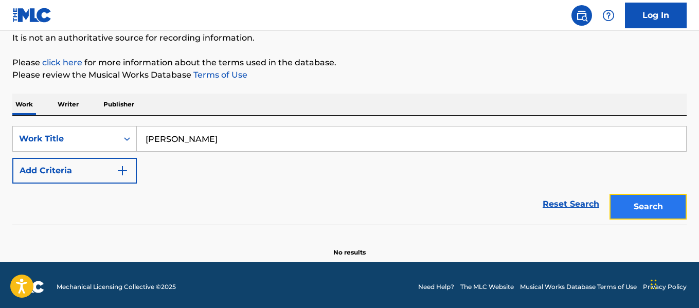
click at [654, 205] on button "Search" at bounding box center [647, 207] width 77 height 26
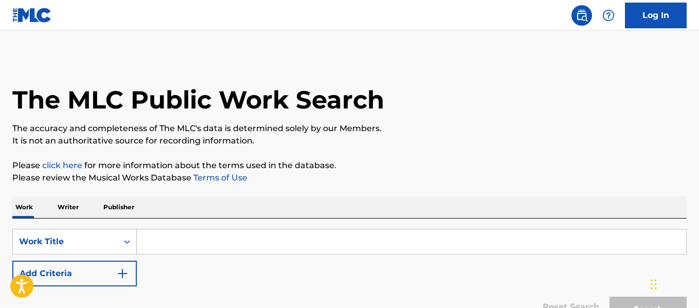
click at [15, 15] on img at bounding box center [32, 15] width 40 height 15
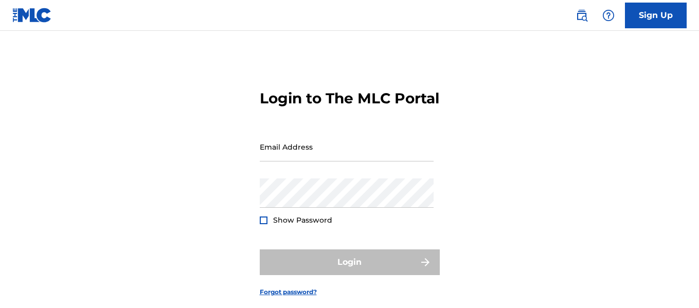
click at [29, 20] on img at bounding box center [32, 15] width 40 height 15
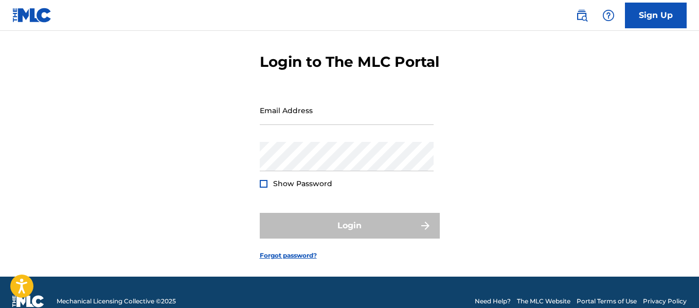
scroll to position [72, 0]
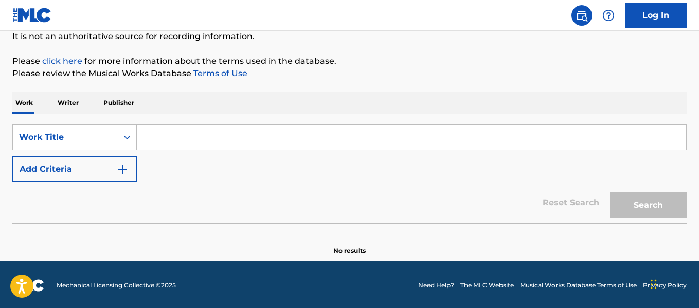
scroll to position [106, 0]
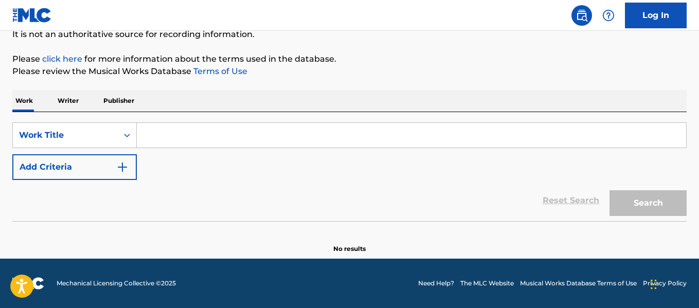
click at [487, 284] on link "The MLC Website" at bounding box center [486, 283] width 53 height 9
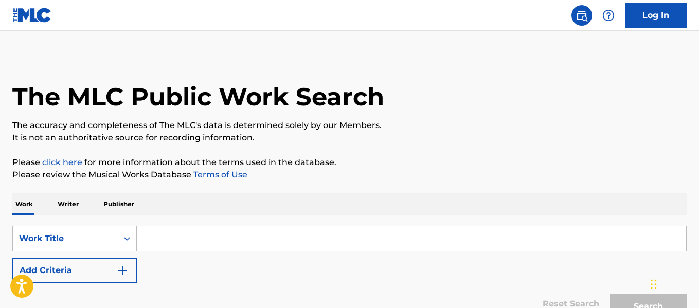
scroll to position [0, 0]
